Goal: Task Accomplishment & Management: Manage account settings

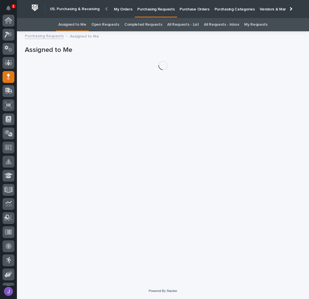
scroll to position [56, 0]
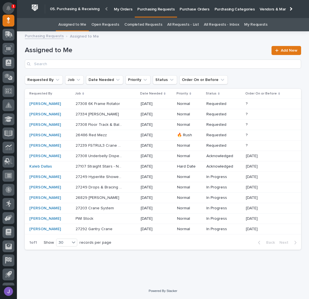
click at [12, 8] on button "Notifications" at bounding box center [9, 8] width 12 height 12
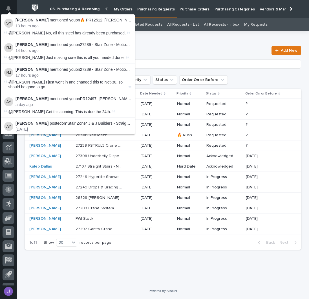
click at [220, 50] on h1 "Assigned to Me" at bounding box center [146, 50] width 243 height 8
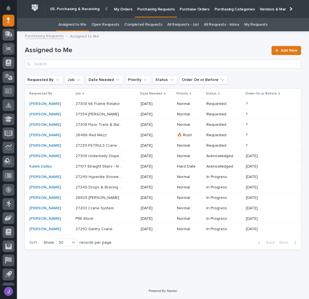
click at [108, 133] on p at bounding box center [98, 135] width 47 height 5
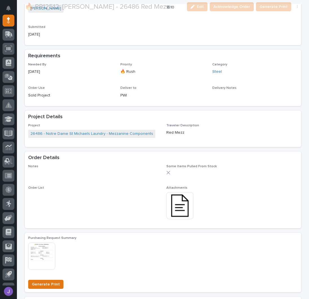
scroll to position [188, 0]
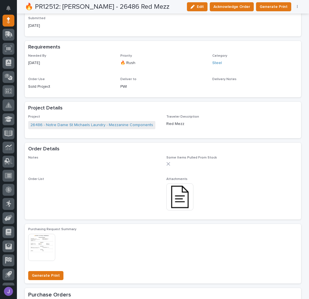
click at [175, 195] on div "Notes ••• Some Items Pulled From Stock Order List ••• Attachments This file can…" at bounding box center [162, 185] width 269 height 61
click at [181, 195] on img at bounding box center [179, 196] width 27 height 27
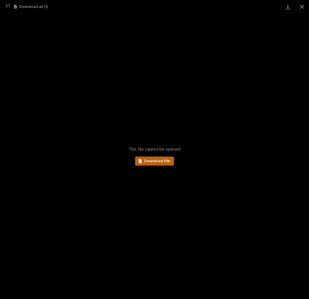
click at [167, 159] on span "Download File" at bounding box center [157, 161] width 26 height 4
click at [302, 6] on button "Close gallery" at bounding box center [302, 6] width 14 height 13
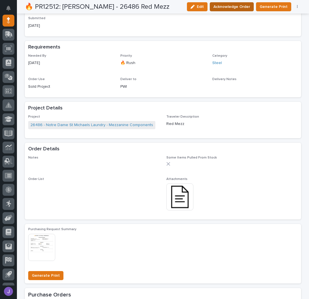
click at [227, 8] on span "Acknowledge Order" at bounding box center [231, 6] width 37 height 7
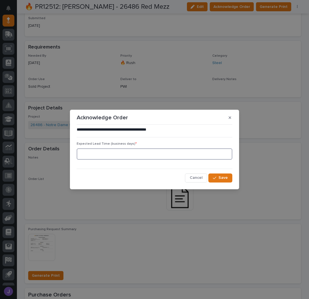
click at [100, 159] on input at bounding box center [154, 153] width 155 height 11
type input "0"
click at [222, 175] on span "Save" at bounding box center [222, 177] width 9 height 5
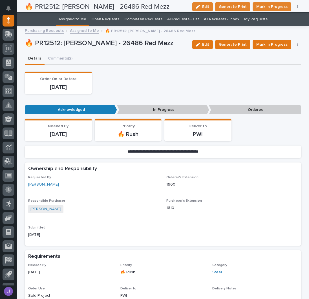
scroll to position [0, 0]
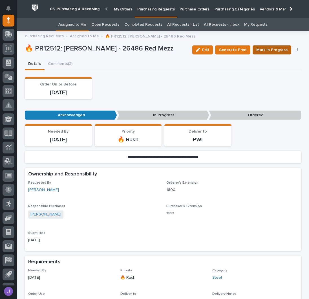
click at [265, 52] on span "Mark In Progress" at bounding box center [271, 49] width 31 height 7
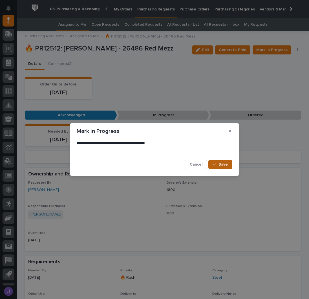
click at [219, 160] on button "Save" at bounding box center [220, 164] width 24 height 9
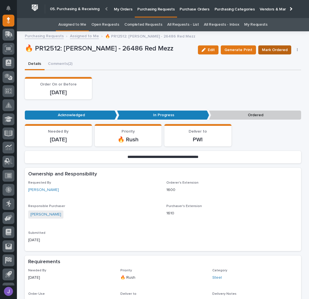
click at [272, 45] on button "Mark Ordered" at bounding box center [274, 49] width 33 height 9
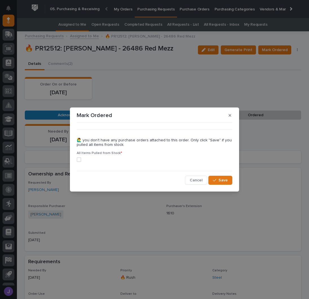
click at [79, 160] on span at bounding box center [79, 159] width 5 height 5
click at [221, 178] on span "Save" at bounding box center [222, 179] width 9 height 5
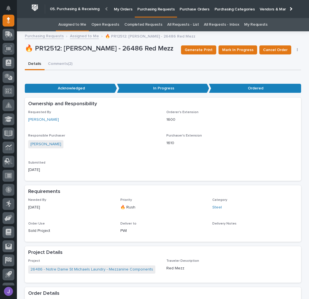
click at [77, 25] on link "Assigned to Me" at bounding box center [72, 24] width 28 height 13
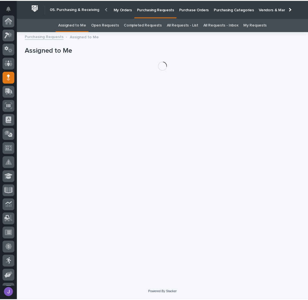
scroll to position [56, 0]
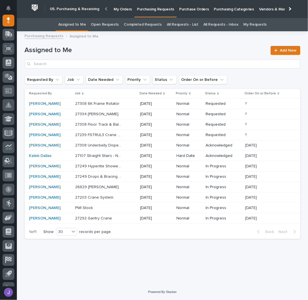
click at [156, 51] on h1 "Assigned to Me" at bounding box center [146, 50] width 243 height 8
click at [197, 6] on p "Purchase Orders" at bounding box center [194, 6] width 30 height 12
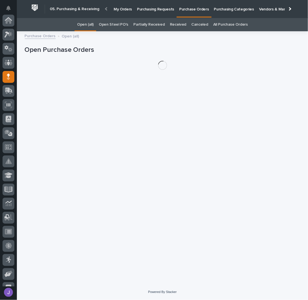
scroll to position [56, 0]
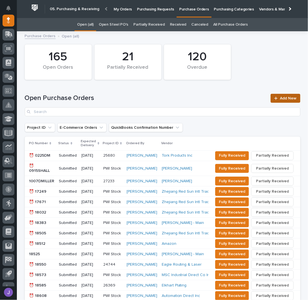
click at [290, 97] on span "Add New" at bounding box center [289, 98] width 17 height 4
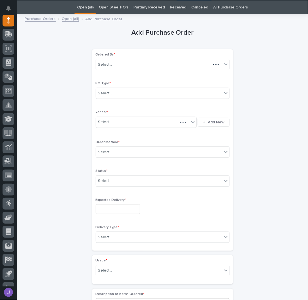
scroll to position [18, 0]
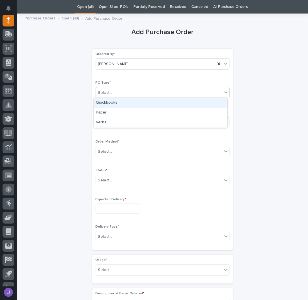
click at [101, 92] on div "Select..." at bounding box center [105, 93] width 14 height 6
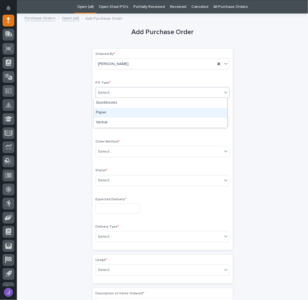
click at [103, 110] on div "Paper" at bounding box center [161, 113] width 134 height 10
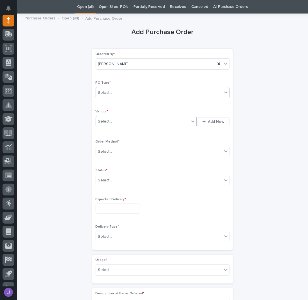
click at [108, 121] on div "Select..." at bounding box center [105, 122] width 14 height 6
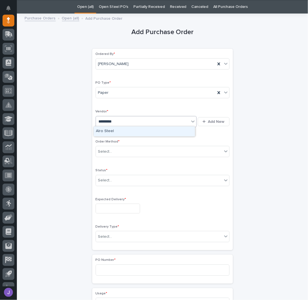
type input "**********"
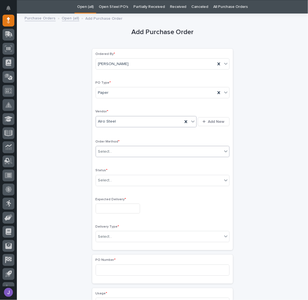
click at [104, 152] on div "Select..." at bounding box center [105, 152] width 14 height 6
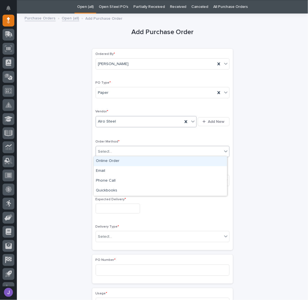
click at [105, 162] on div "Online Order" at bounding box center [161, 161] width 134 height 10
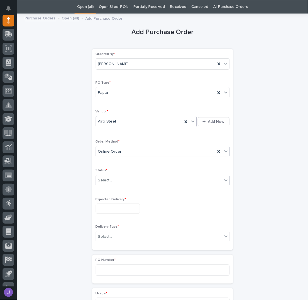
click at [106, 179] on div "Select..." at bounding box center [105, 180] width 14 height 6
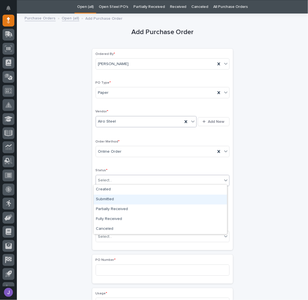
click at [106, 201] on div "Submitted" at bounding box center [161, 200] width 134 height 10
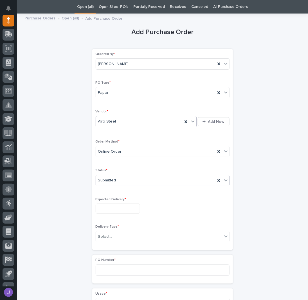
click at [107, 208] on input "text" at bounding box center [118, 209] width 45 height 10
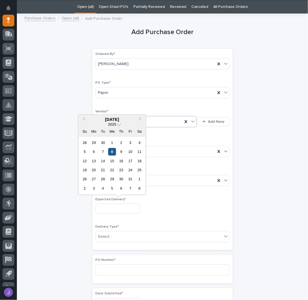
click at [114, 154] on div "8" at bounding box center [112, 152] width 8 height 8
type input "**********"
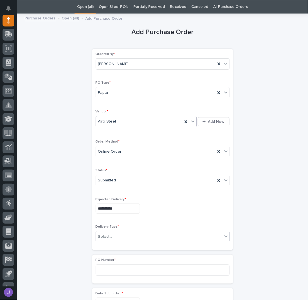
click at [113, 236] on input "text" at bounding box center [113, 236] width 1 height 5
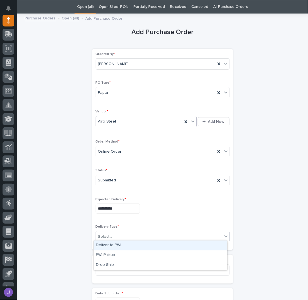
click at [112, 245] on div "Deliver to PWI" at bounding box center [161, 246] width 134 height 10
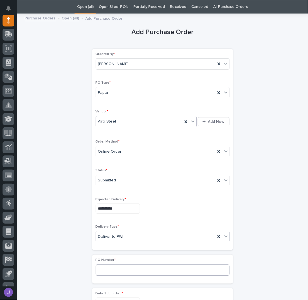
click at [107, 264] on input at bounding box center [163, 269] width 134 height 11
type input "2953J"
click at [68, 229] on div "**********" at bounding box center [163, 297] width 276 height 560
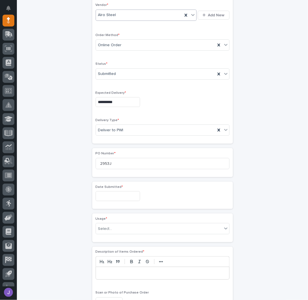
scroll to position [130, 0]
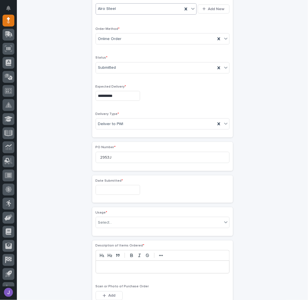
click at [108, 193] on div "Date Submitted *" at bounding box center [163, 189] width 134 height 21
click at [107, 189] on input "text" at bounding box center [118, 190] width 45 height 10
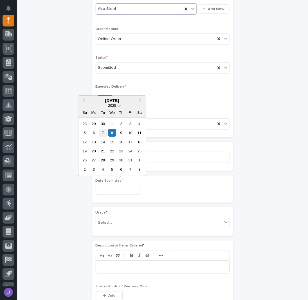
click at [104, 135] on div "7" at bounding box center [103, 133] width 8 height 8
type input "**********"
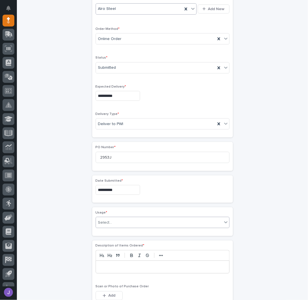
click at [113, 221] on input "text" at bounding box center [113, 222] width 1 height 5
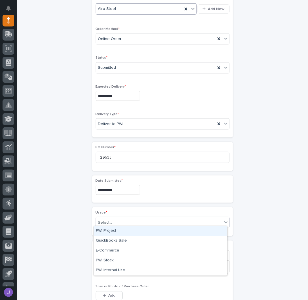
click at [108, 233] on div "PWI Project" at bounding box center [161, 231] width 134 height 10
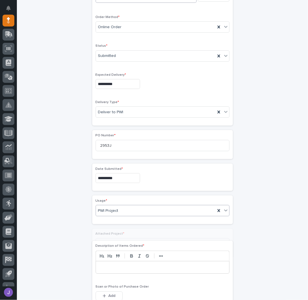
scroll to position [147, 0]
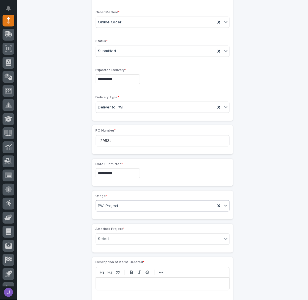
click at [113, 205] on span "PWI Project" at bounding box center [108, 206] width 20 height 6
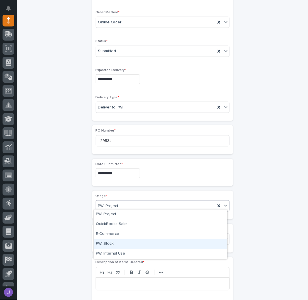
click at [106, 240] on div "PWI Stock" at bounding box center [161, 244] width 134 height 10
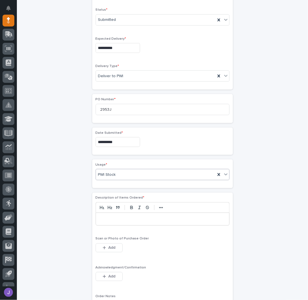
scroll to position [206, 0]
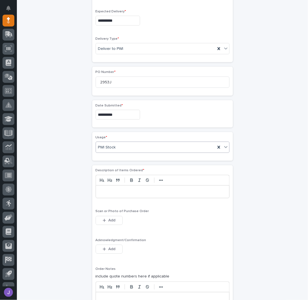
click at [109, 189] on p at bounding box center [162, 192] width 125 height 6
click at [111, 247] on span "Add" at bounding box center [111, 249] width 7 height 5
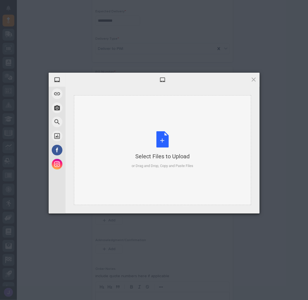
click at [170, 129] on div "Select Files to Upload or Drag and Drop, Copy and Paste Files" at bounding box center [162, 150] width 177 height 110
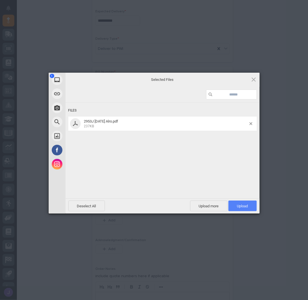
click at [248, 205] on span "Upload 1" at bounding box center [242, 206] width 11 height 4
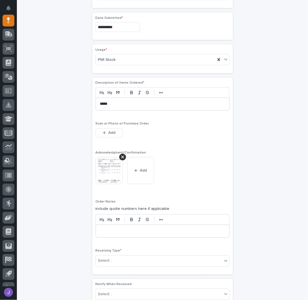
scroll to position [328, 0]
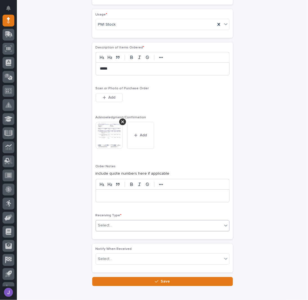
click at [118, 221] on div "Select..." at bounding box center [159, 225] width 126 height 9
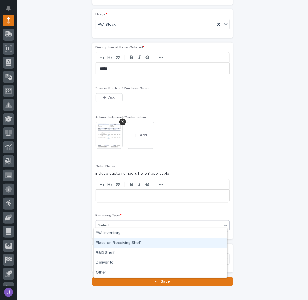
drag, startPoint x: 116, startPoint y: 235, endPoint x: 114, endPoint y: 238, distance: 3.1
click at [114, 238] on div "Place on Receiving Shelf" at bounding box center [161, 243] width 134 height 10
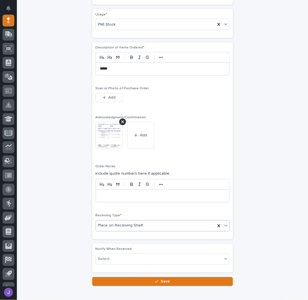
click at [98, 225] on span "Place on Receiving Shelf" at bounding box center [120, 226] width 45 height 6
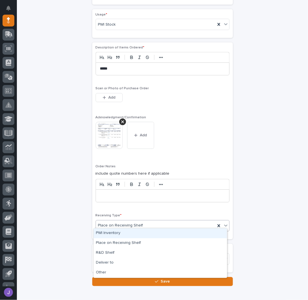
click at [101, 234] on div "PWI Inventory" at bounding box center [161, 233] width 134 height 10
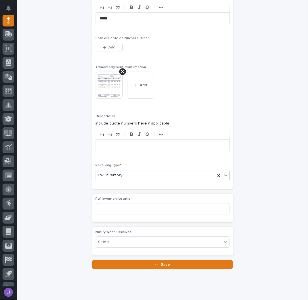
scroll to position [388, 0]
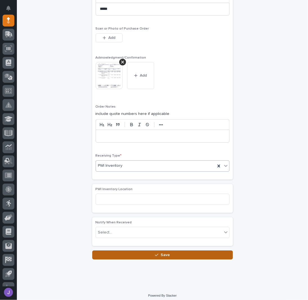
click at [113, 250] on button "Save" at bounding box center [162, 254] width 141 height 9
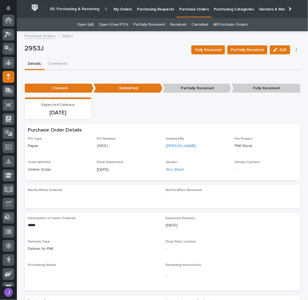
scroll to position [56, 0]
click at [159, 8] on p "Purchasing Requests" at bounding box center [155, 6] width 37 height 12
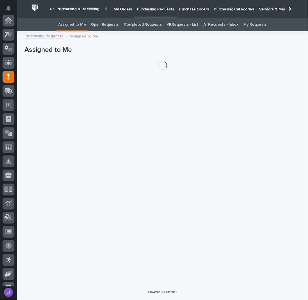
scroll to position [56, 0]
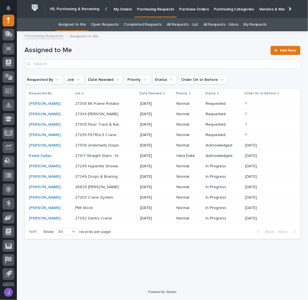
click at [102, 206] on p at bounding box center [98, 208] width 47 height 5
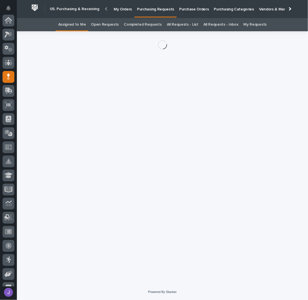
scroll to position [56, 0]
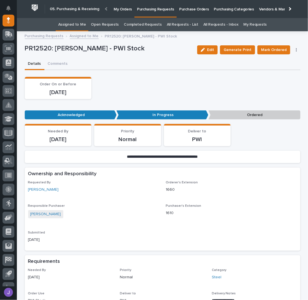
click at [296, 50] on icon "button" at bounding box center [296, 50] width 1 height 4
click at [279, 71] on span "Edit Linked PO's" at bounding box center [278, 70] width 29 height 7
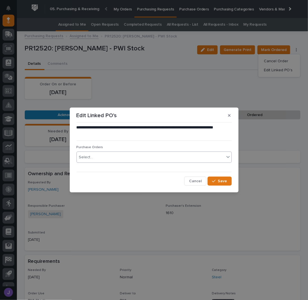
click at [114, 155] on div "Select..." at bounding box center [151, 157] width 148 height 9
type input "*****"
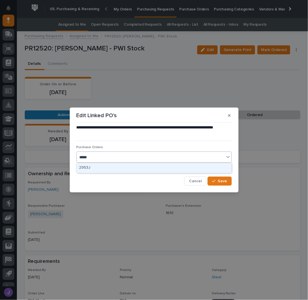
click at [86, 167] on div "2953J" at bounding box center [154, 168] width 155 height 10
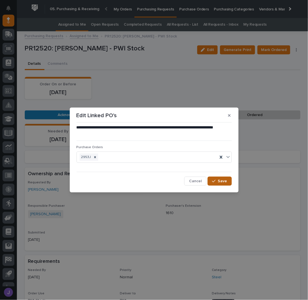
click at [221, 182] on span "Save" at bounding box center [222, 181] width 9 height 5
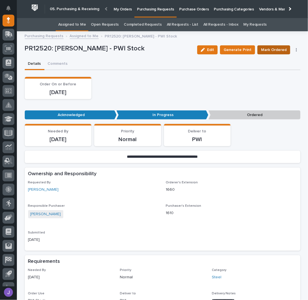
click at [274, 52] on span "Mark Ordered" at bounding box center [274, 49] width 26 height 7
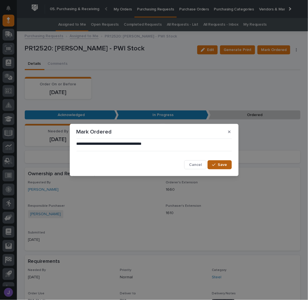
click at [223, 165] on span "Save" at bounding box center [222, 164] width 9 height 5
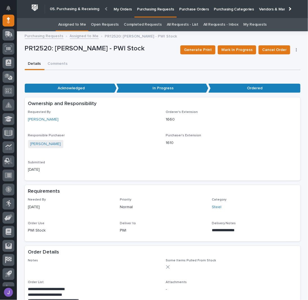
click at [74, 25] on link "Assigned to Me" at bounding box center [72, 24] width 28 height 13
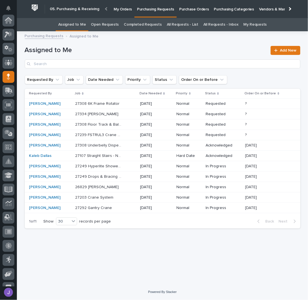
scroll to position [56, 0]
click at [118, 251] on div "Loading... Saving… Loading... Saving… Assigned to Me Add New Requested By Job D…" at bounding box center [163, 152] width 282 height 235
click at [185, 9] on p "Purchase Orders" at bounding box center [194, 6] width 30 height 12
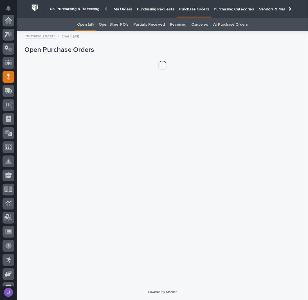
scroll to position [56, 0]
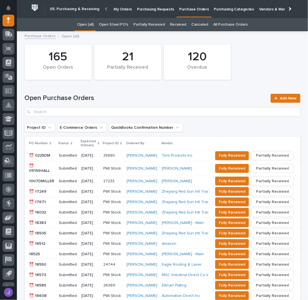
click at [123, 25] on link "Open Steel PO's" at bounding box center [114, 24] width 30 height 13
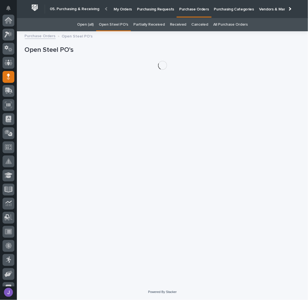
scroll to position [56, 0]
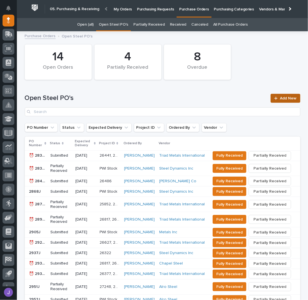
click at [274, 96] on link "Add New" at bounding box center [286, 98] width 30 height 9
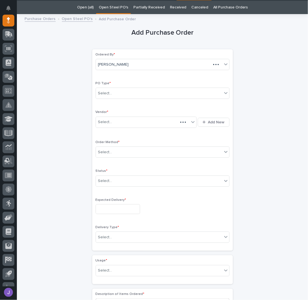
scroll to position [18, 0]
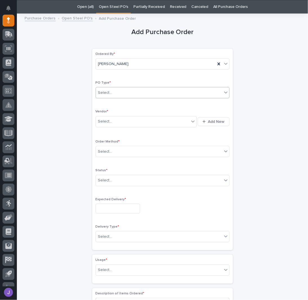
click at [124, 94] on div "Select..." at bounding box center [159, 92] width 126 height 9
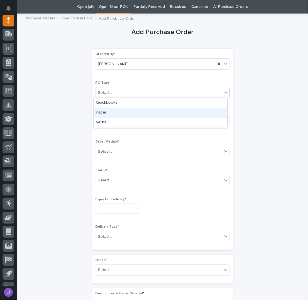
click at [114, 110] on div "Paper" at bounding box center [161, 113] width 134 height 10
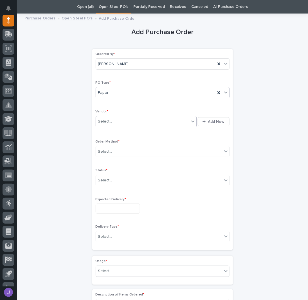
click at [112, 119] on div "Select..." at bounding box center [143, 121] width 94 height 9
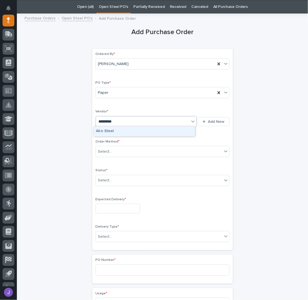
type input "**********"
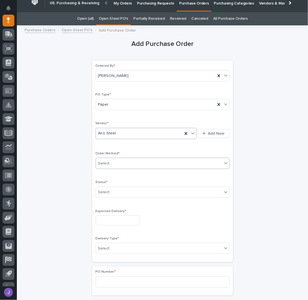
scroll to position [0, 0]
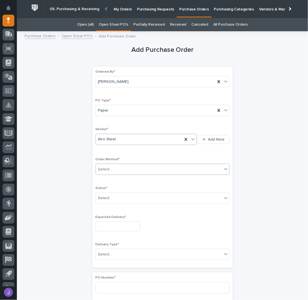
click at [110, 150] on div "Ordered By * [PERSON_NAME] PO Type * Paper Vendor * option Alro Steel, selected…" at bounding box center [163, 167] width 134 height 195
click at [107, 166] on div "Select..." at bounding box center [105, 169] width 14 height 6
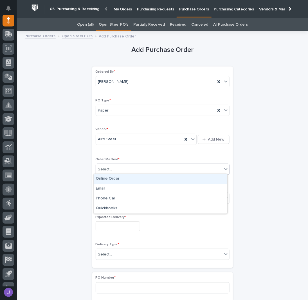
click at [105, 178] on div "Online Order" at bounding box center [161, 179] width 134 height 10
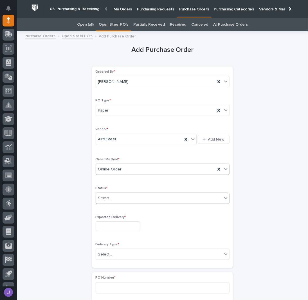
click at [106, 195] on div "Select..." at bounding box center [105, 198] width 14 height 6
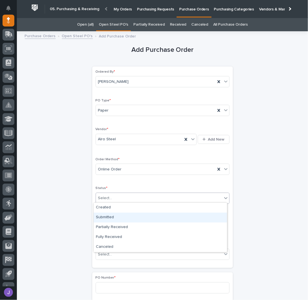
click at [110, 216] on div "Submitted" at bounding box center [161, 218] width 134 height 10
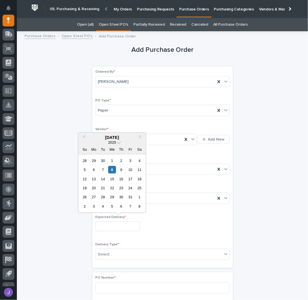
click at [108, 226] on input "text" at bounding box center [118, 226] width 45 height 10
click at [112, 171] on div "8" at bounding box center [112, 170] width 8 height 8
type input "**********"
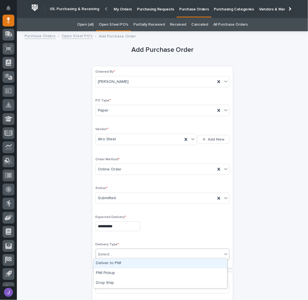
click at [113, 253] on input "text" at bounding box center [113, 254] width 1 height 5
click at [109, 262] on div "Deliver to PWI" at bounding box center [161, 264] width 134 height 10
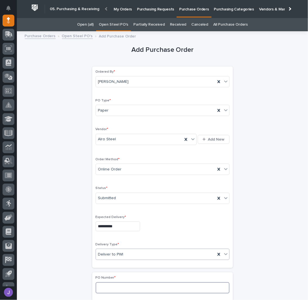
click at [103, 284] on input at bounding box center [163, 287] width 134 height 11
type input "2952J"
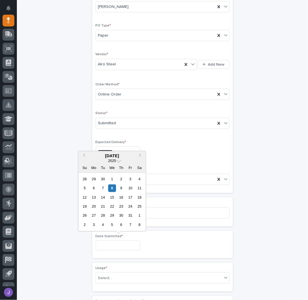
click at [112, 244] on input "text" at bounding box center [118, 246] width 45 height 10
click at [105, 189] on div "7" at bounding box center [103, 188] width 8 height 8
type input "**********"
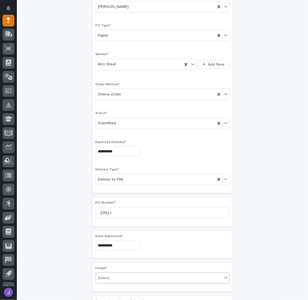
click at [110, 276] on div "Select..." at bounding box center [159, 278] width 126 height 9
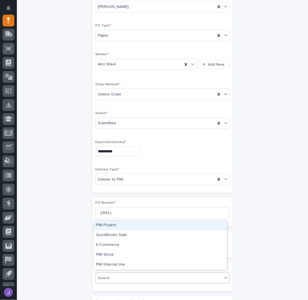
click at [111, 226] on div "PWI Project" at bounding box center [161, 226] width 134 height 10
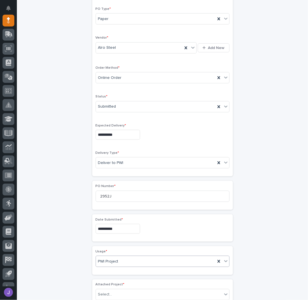
scroll to position [129, 0]
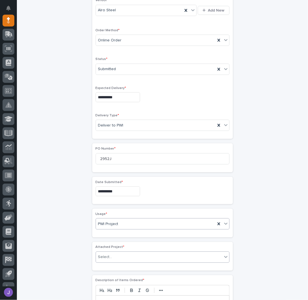
click at [113, 253] on div "Select..." at bounding box center [159, 257] width 126 height 9
type input "*****"
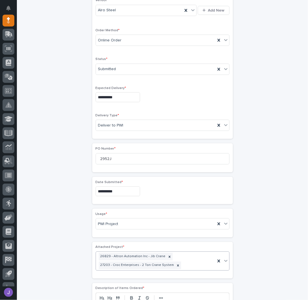
scroll to position [133, 0]
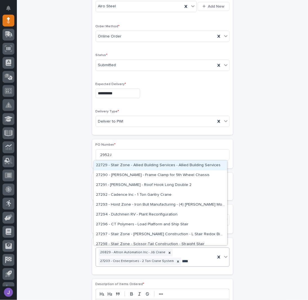
type input "*****"
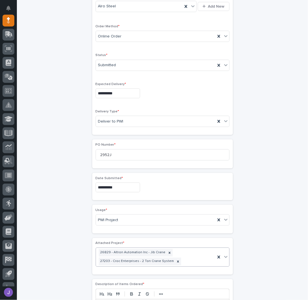
scroll to position [137, 0]
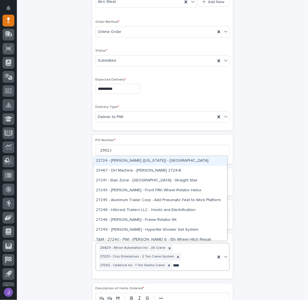
type input "*****"
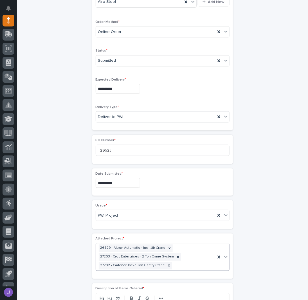
scroll to position [142, 0]
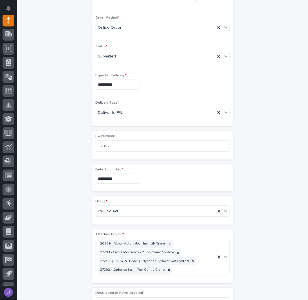
click at [61, 253] on div "**********" at bounding box center [163, 202] width 276 height 618
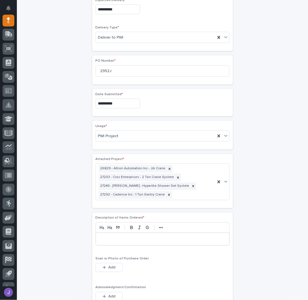
click at [104, 237] on p at bounding box center [162, 239] width 125 height 6
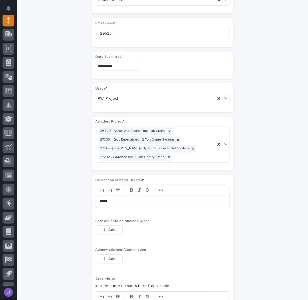
scroll to position [330, 0]
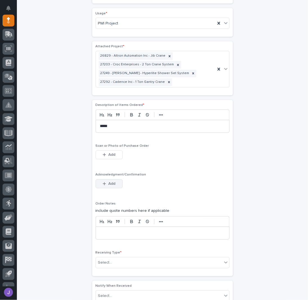
click at [108, 181] on span "Add" at bounding box center [111, 183] width 7 height 5
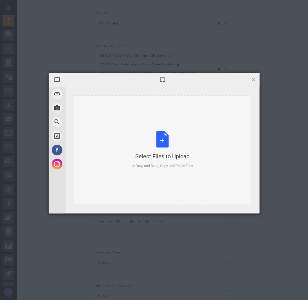
click at [159, 137] on div "Select Files to Upload or Drag and Drop, Copy and Paste Files" at bounding box center [163, 149] width 62 height 37
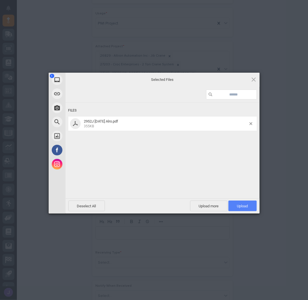
click at [249, 203] on span "Upload 1" at bounding box center [243, 206] width 28 height 11
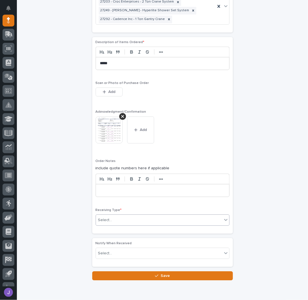
scroll to position [413, 0]
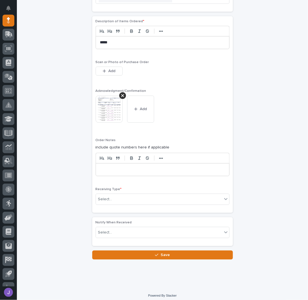
click at [99, 189] on div "Receiving Type * Select..." at bounding box center [163, 198] width 134 height 22
click at [99, 195] on div "Select..." at bounding box center [159, 199] width 126 height 9
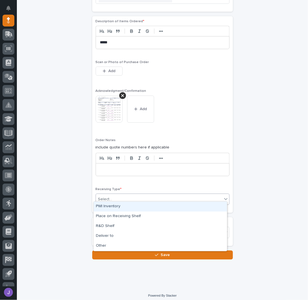
click at [105, 204] on div "PWI Inventory" at bounding box center [161, 207] width 134 height 10
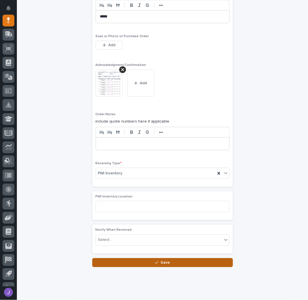
scroll to position [440, 0]
click at [122, 260] on button "Save" at bounding box center [162, 262] width 141 height 9
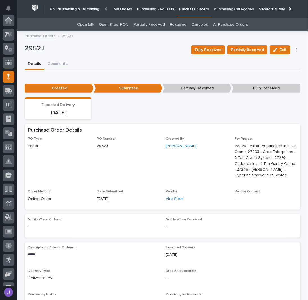
scroll to position [56, 0]
click at [120, 23] on link "Open Steel PO's" at bounding box center [114, 24] width 30 height 13
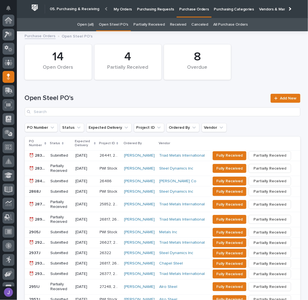
scroll to position [56, 0]
click at [156, 10] on p "Purchasing Requests" at bounding box center [155, 6] width 37 height 12
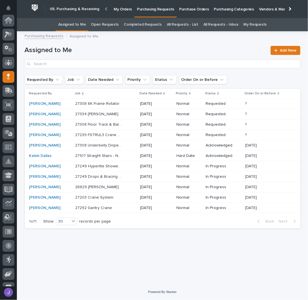
scroll to position [56, 0]
click at [114, 166] on p "27249 Hyperlite Shower Set System - Steel" at bounding box center [99, 166] width 48 height 6
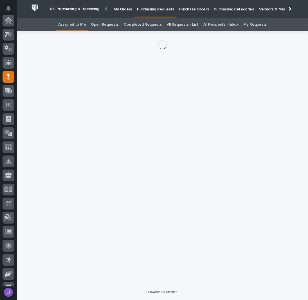
scroll to position [56, 0]
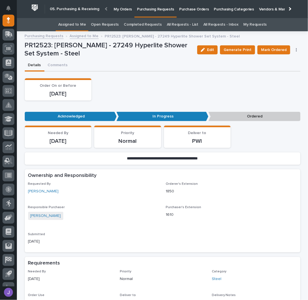
click at [296, 51] on icon "button" at bounding box center [296, 50] width 1 height 4
click at [284, 68] on span "Edit Linked PO's" at bounding box center [278, 70] width 29 height 7
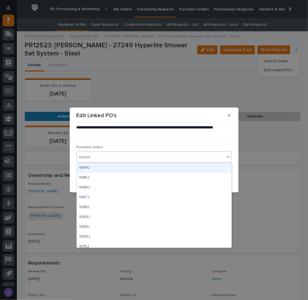
click at [141, 157] on div "Select..." at bounding box center [151, 157] width 148 height 9
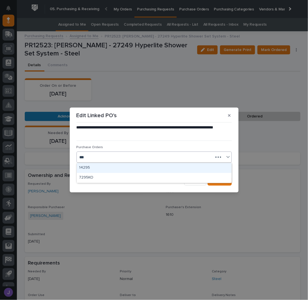
type input "****"
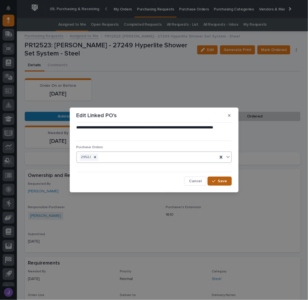
click at [221, 179] on span "Save" at bounding box center [222, 181] width 9 height 5
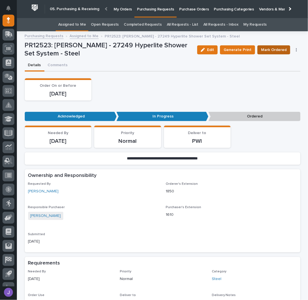
click at [265, 49] on span "Mark Ordered" at bounding box center [274, 49] width 26 height 7
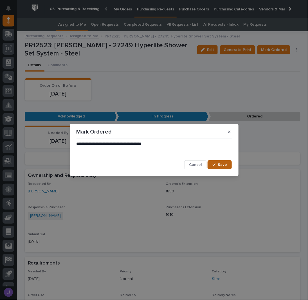
click at [226, 161] on button "Save" at bounding box center [220, 164] width 24 height 9
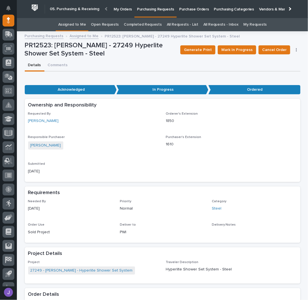
click at [104, 60] on div "Details Comments" at bounding box center [163, 66] width 276 height 12
click at [68, 27] on link "Assigned to Me" at bounding box center [72, 24] width 28 height 13
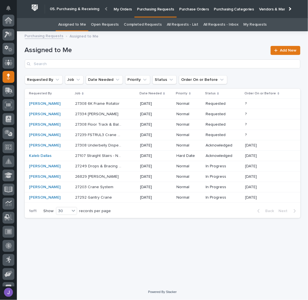
scroll to position [56, 0]
click at [127, 167] on div "27249 Drops & Bracing - Steel 27249 Drops & Bracing - Steel" at bounding box center [105, 166] width 61 height 9
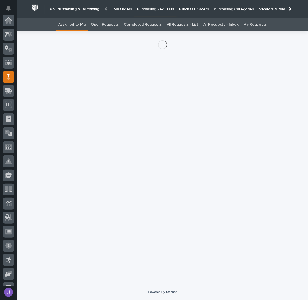
scroll to position [56, 0]
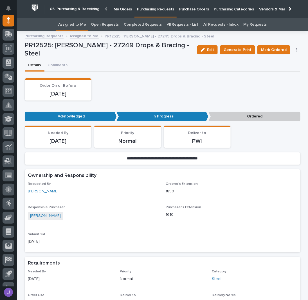
click at [296, 49] on icon "button" at bounding box center [296, 50] width 1 height 4
click at [284, 67] on span "Edit Linked PO's" at bounding box center [278, 70] width 29 height 7
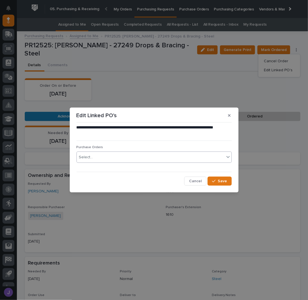
click at [118, 157] on div "Select..." at bounding box center [151, 157] width 148 height 9
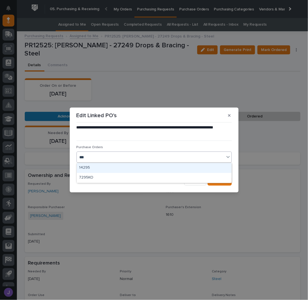
type input "****"
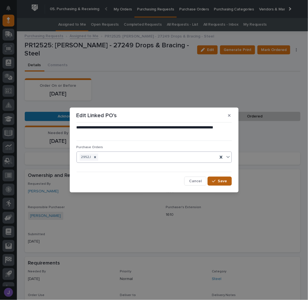
click at [221, 179] on span "Save" at bounding box center [222, 181] width 9 height 5
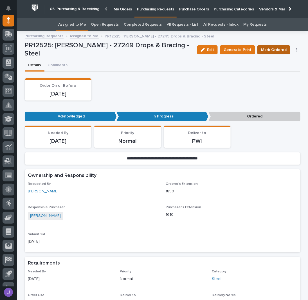
click at [270, 49] on span "Mark Ordered" at bounding box center [274, 49] width 26 height 7
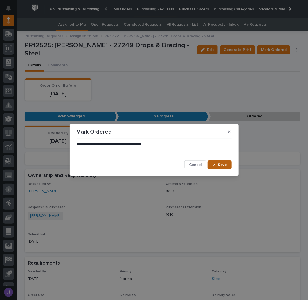
click at [219, 163] on span "Save" at bounding box center [222, 164] width 9 height 5
